Goal: Complete application form

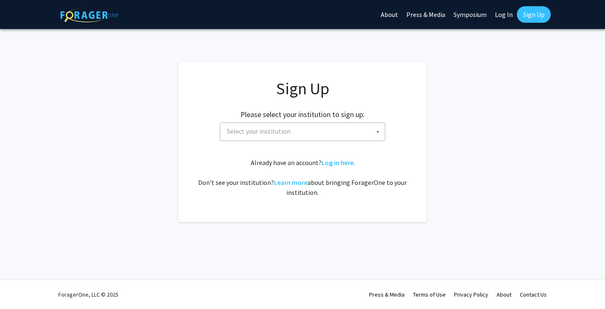
click at [369, 132] on span "Select your institution" at bounding box center [303, 131] width 161 height 17
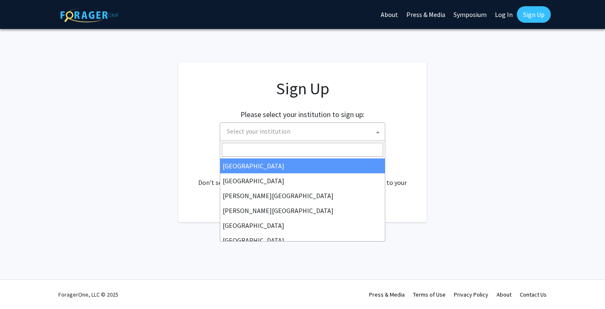
select select "34"
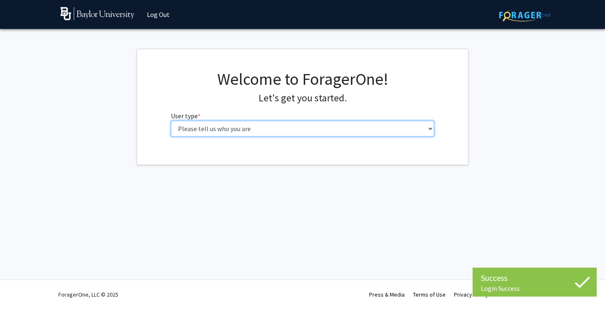
click at [324, 121] on select "Please tell us who you are Undergraduate Student Master's Student Doctoral Cand…" at bounding box center [303, 129] width 264 height 16
select select "1: undergrad"
click at [171, 121] on select "Please tell us who you are Undergraduate Student Master's Student Doctoral Cand…" at bounding box center [303, 129] width 264 height 16
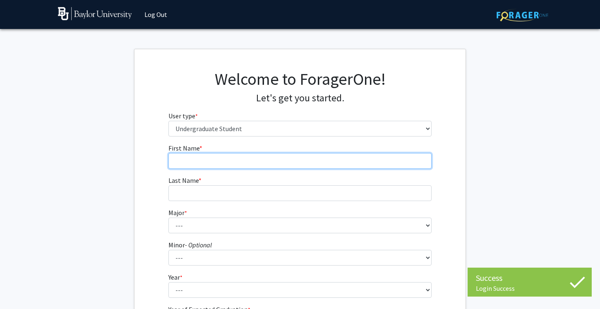
click at [320, 159] on input "First Name * required" at bounding box center [300, 161] width 264 height 16
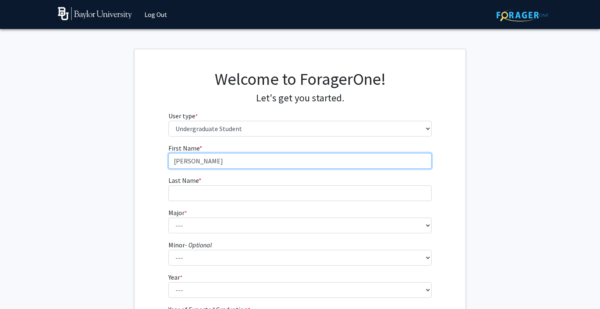
type input "Celeste"
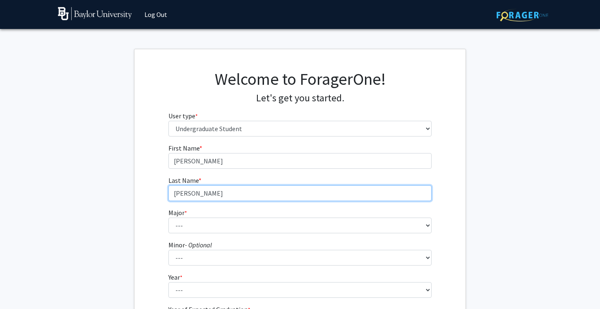
type input "Wells"
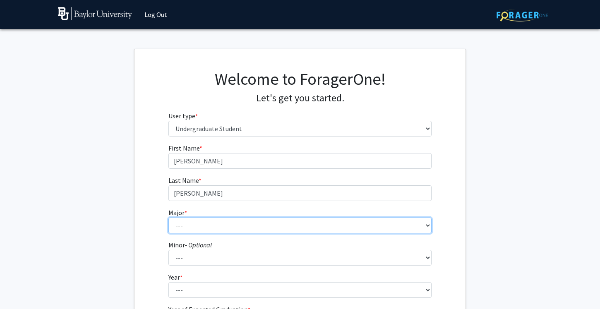
click at [352, 231] on select "--- Accounting American Studies Anthropology Apparel Design & Product Developme…" at bounding box center [300, 226] width 264 height 16
select select "14: 2679"
click at [168, 218] on select "--- Accounting American Studies Anthropology Apparel Design & Product Developme…" at bounding box center [300, 226] width 264 height 16
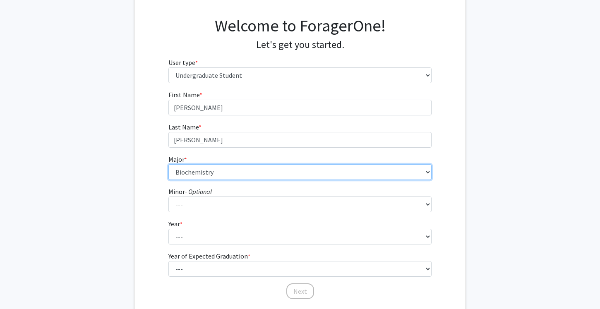
scroll to position [114, 0]
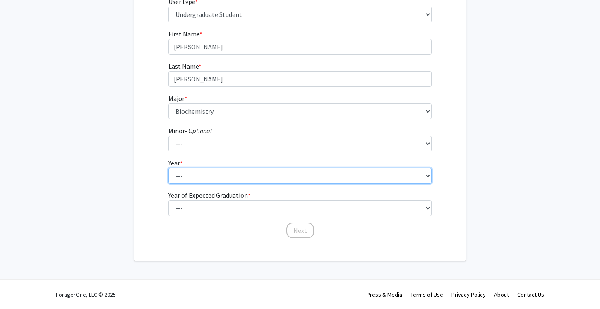
click at [283, 174] on select "--- First-year Sophomore Junior Senior Postbaccalaureate Certificate" at bounding box center [300, 176] width 264 height 16
select select "4: senior"
click at [168, 168] on select "--- First-year Sophomore Junior Senior Postbaccalaureate Certificate" at bounding box center [300, 176] width 264 height 16
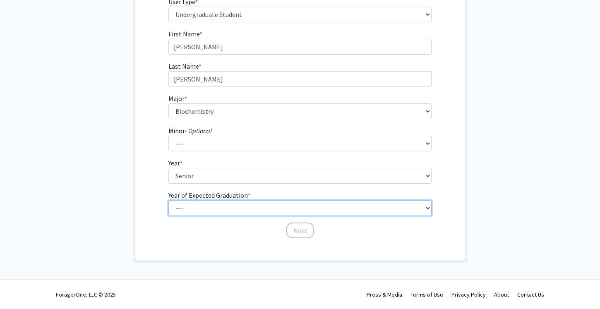
click at [266, 211] on select "--- 2025 2026 2027 2028 2029 2030 2031 2032 2033 2034" at bounding box center [300, 208] width 264 height 16
select select "2: 2026"
click at [168, 200] on select "--- 2025 2026 2027 2028 2029 2030 2031 2032 2033 2034" at bounding box center [300, 208] width 264 height 16
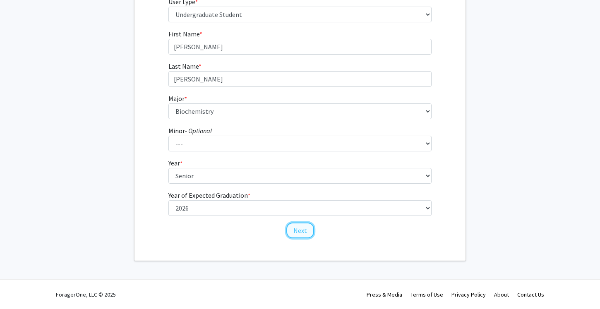
click at [301, 230] on button "Next" at bounding box center [300, 231] width 28 height 16
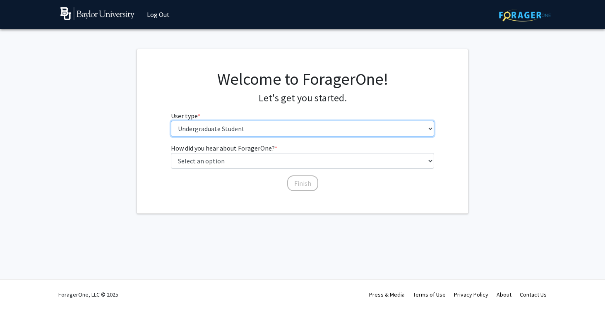
click at [314, 134] on select "Please tell us who you are Undergraduate Student Master's Student Doctoral Cand…" at bounding box center [303, 129] width 264 height 16
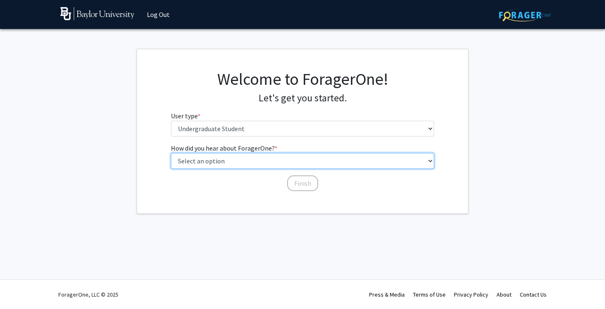
click at [367, 159] on select "Select an option Peer/student recommendation Faculty/staff recommendation Unive…" at bounding box center [303, 161] width 264 height 16
select select "1: peer_recommendation"
click at [171, 153] on select "Select an option Peer/student recommendation Faculty/staff recommendation Unive…" at bounding box center [303, 161] width 264 height 16
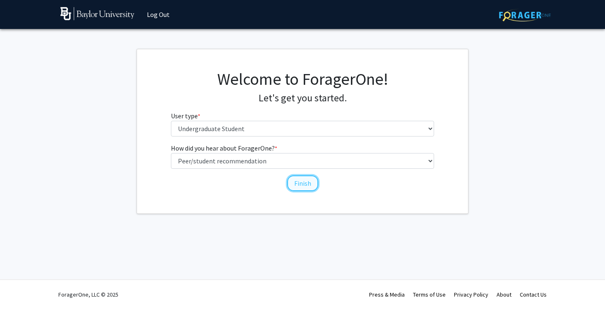
click at [309, 185] on button "Finish" at bounding box center [302, 183] width 31 height 16
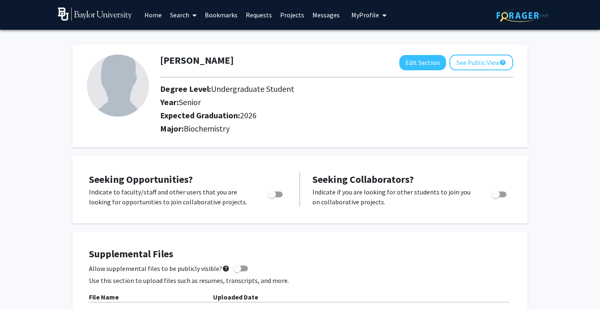
click at [272, 196] on span "Toggle" at bounding box center [272, 194] width 8 height 8
click at [272, 197] on input "Are you actively seeking opportunities?" at bounding box center [271, 197] width 0 height 0
checkbox input "true"
